Goal: Information Seeking & Learning: Learn about a topic

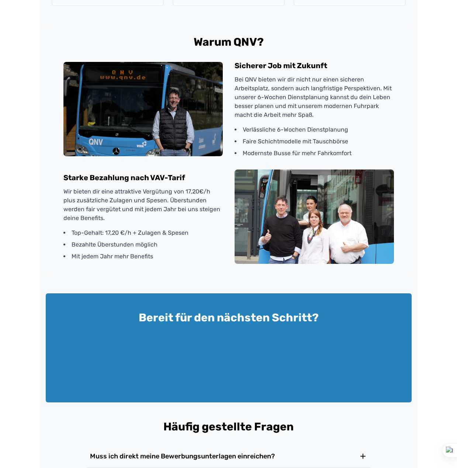
scroll to position [1006, 0]
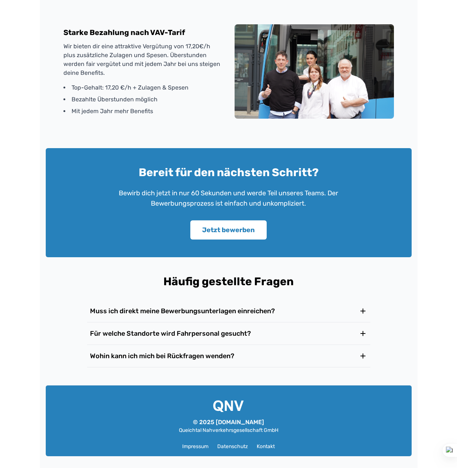
click at [134, 308] on h3 "Muss ich direkt meine Bewerbungsunterlagen einreichen?" at bounding box center [182, 311] width 185 height 10
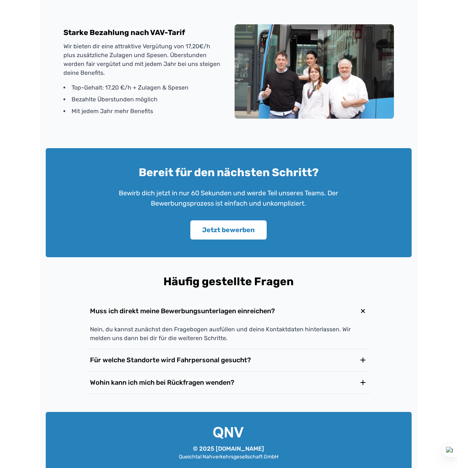
click at [134, 309] on h3 "Muss ich direkt meine Bewerbungsunterlagen einreichen?" at bounding box center [182, 311] width 185 height 10
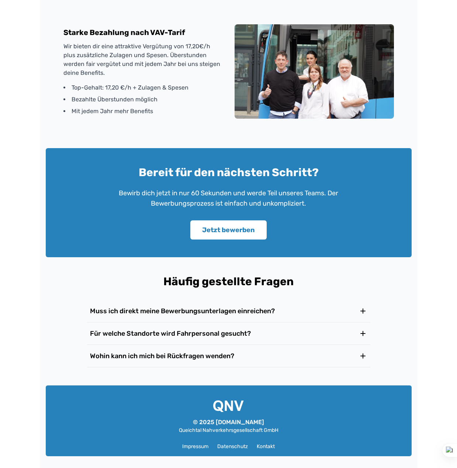
click at [135, 325] on button "Für welche Standorte wird Fahrpersonal gesucht?" at bounding box center [228, 334] width 283 height 22
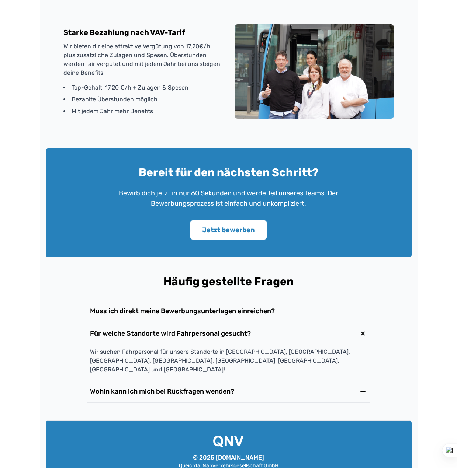
click at [135, 329] on button "Für welche Standorte wird Fahrpersonal gesucht?" at bounding box center [228, 334] width 283 height 22
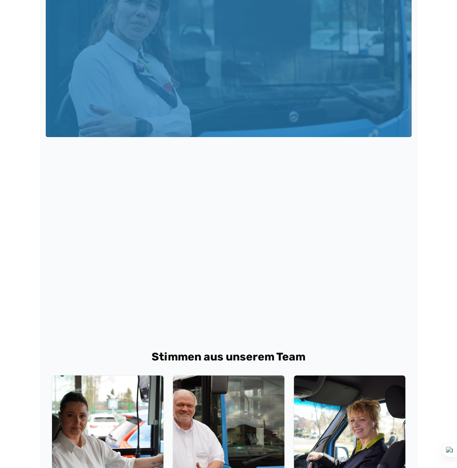
scroll to position [0, 0]
